Goal: Complete application form: Complete application form

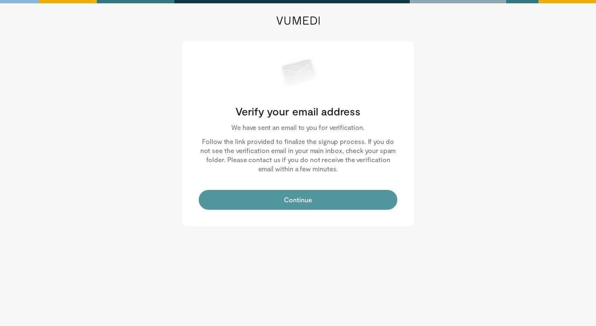
click at [326, 196] on button "Continue" at bounding box center [298, 200] width 199 height 20
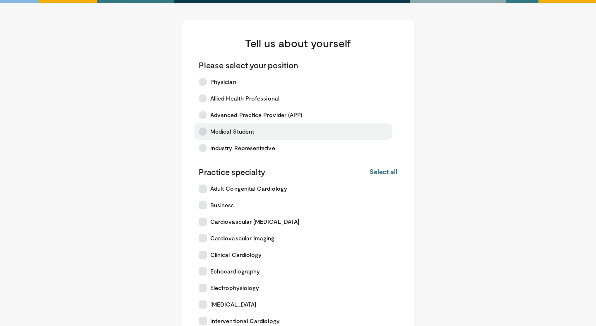
click at [236, 135] on span "Medical Student" at bounding box center [232, 131] width 44 height 8
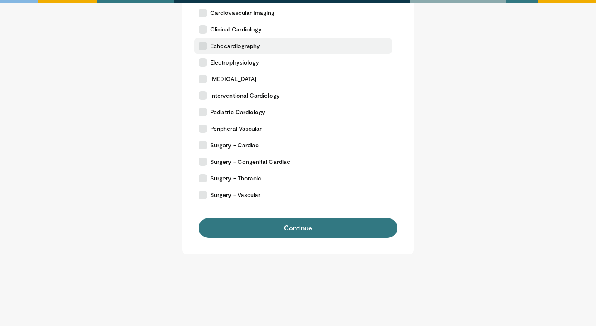
scroll to position [230, 0]
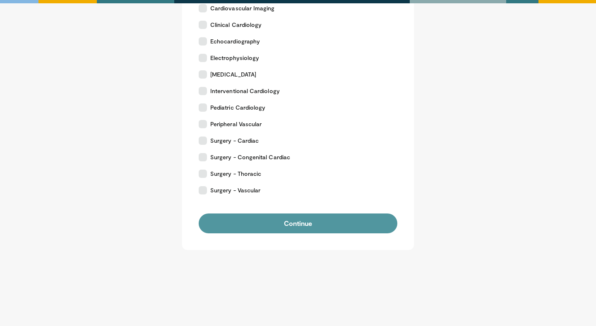
click at [317, 223] on button "Continue" at bounding box center [298, 223] width 199 height 20
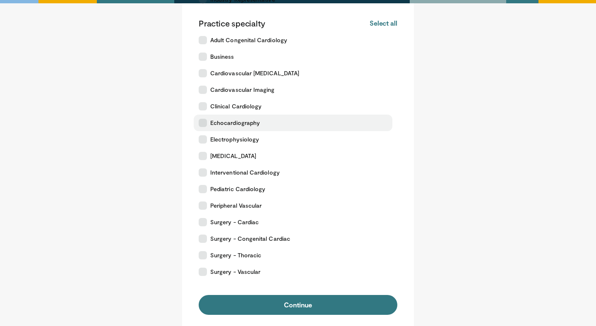
scroll to position [143, 0]
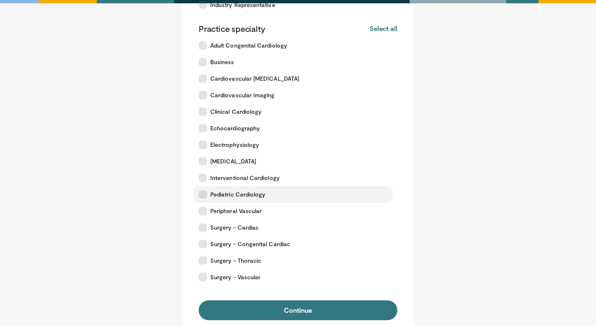
click at [201, 194] on icon at bounding box center [203, 194] width 8 height 8
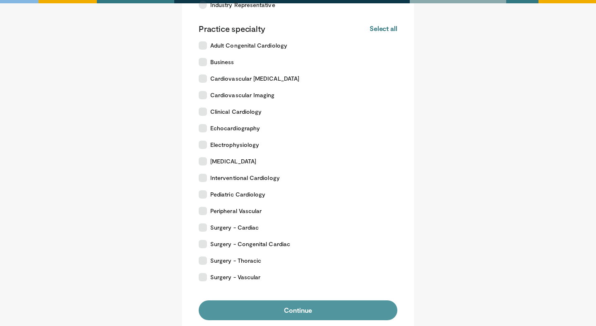
click at [269, 311] on button "Continue" at bounding box center [298, 310] width 199 height 20
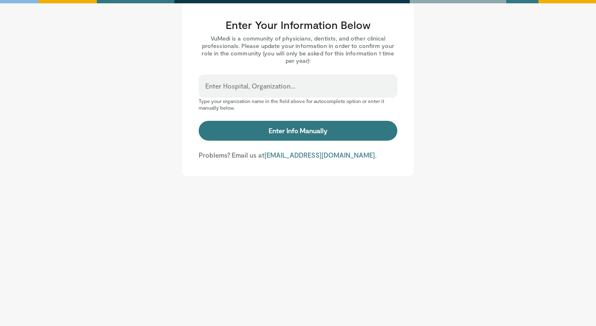
scroll to position [20, 0]
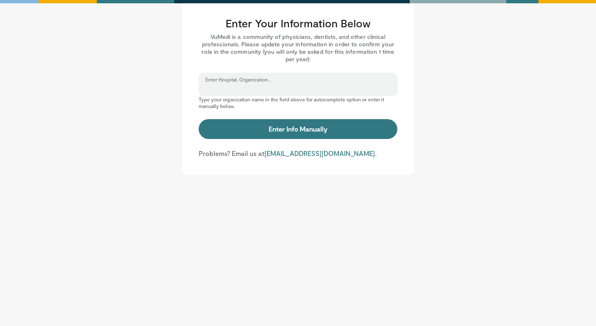
click at [334, 88] on input "Enter Hospital, Organization..." at bounding box center [297, 88] width 185 height 9
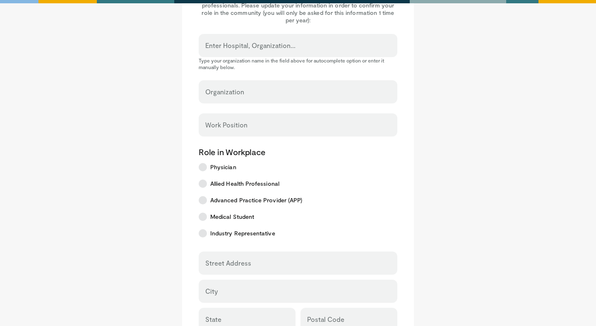
scroll to position [67, 0]
